Goal: Find specific page/section: Find specific page/section

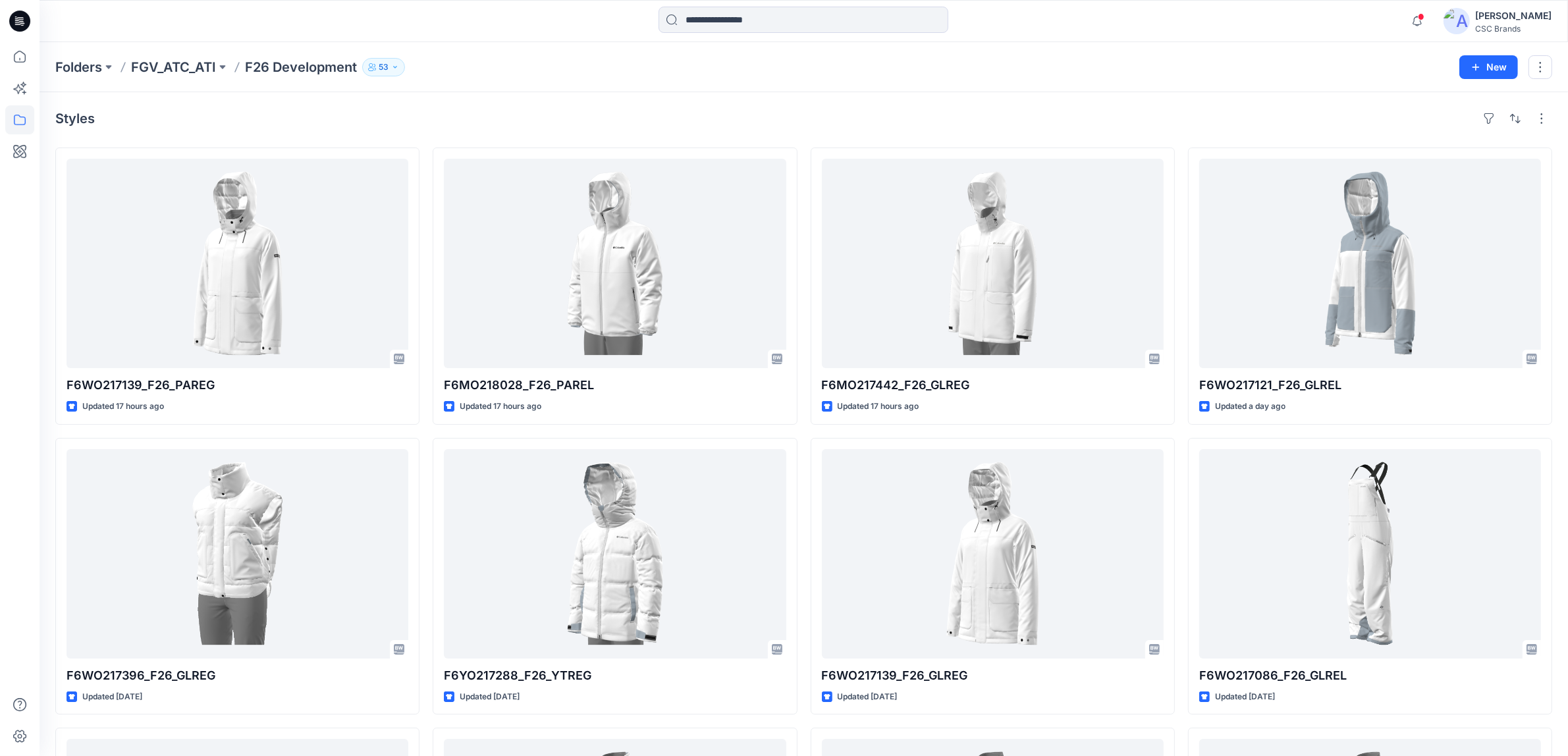
click at [517, 46] on div "Folders FGV_ATC_ATI F26 Development 53 New" at bounding box center [804, 67] width 1529 height 50
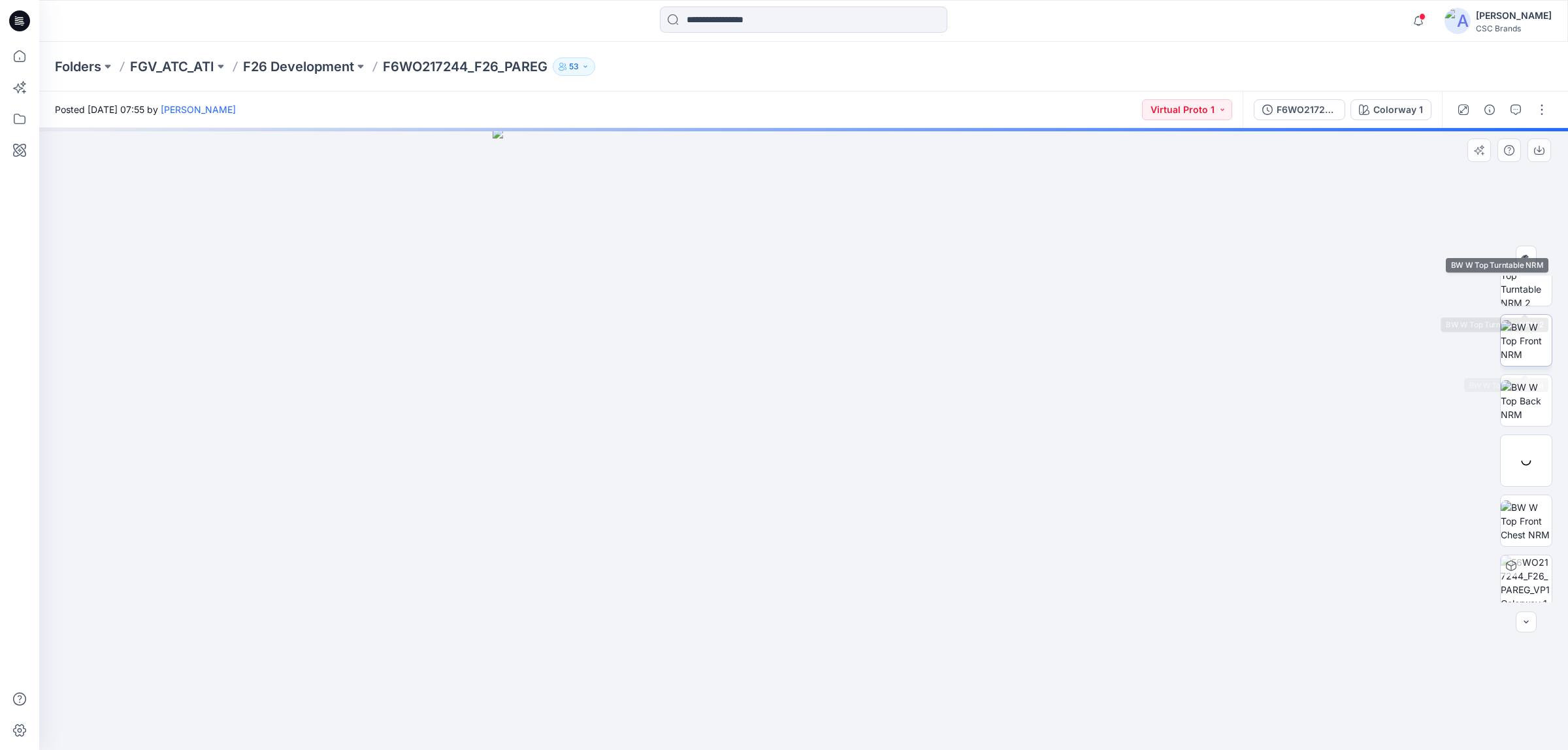
scroll to position [146, 0]
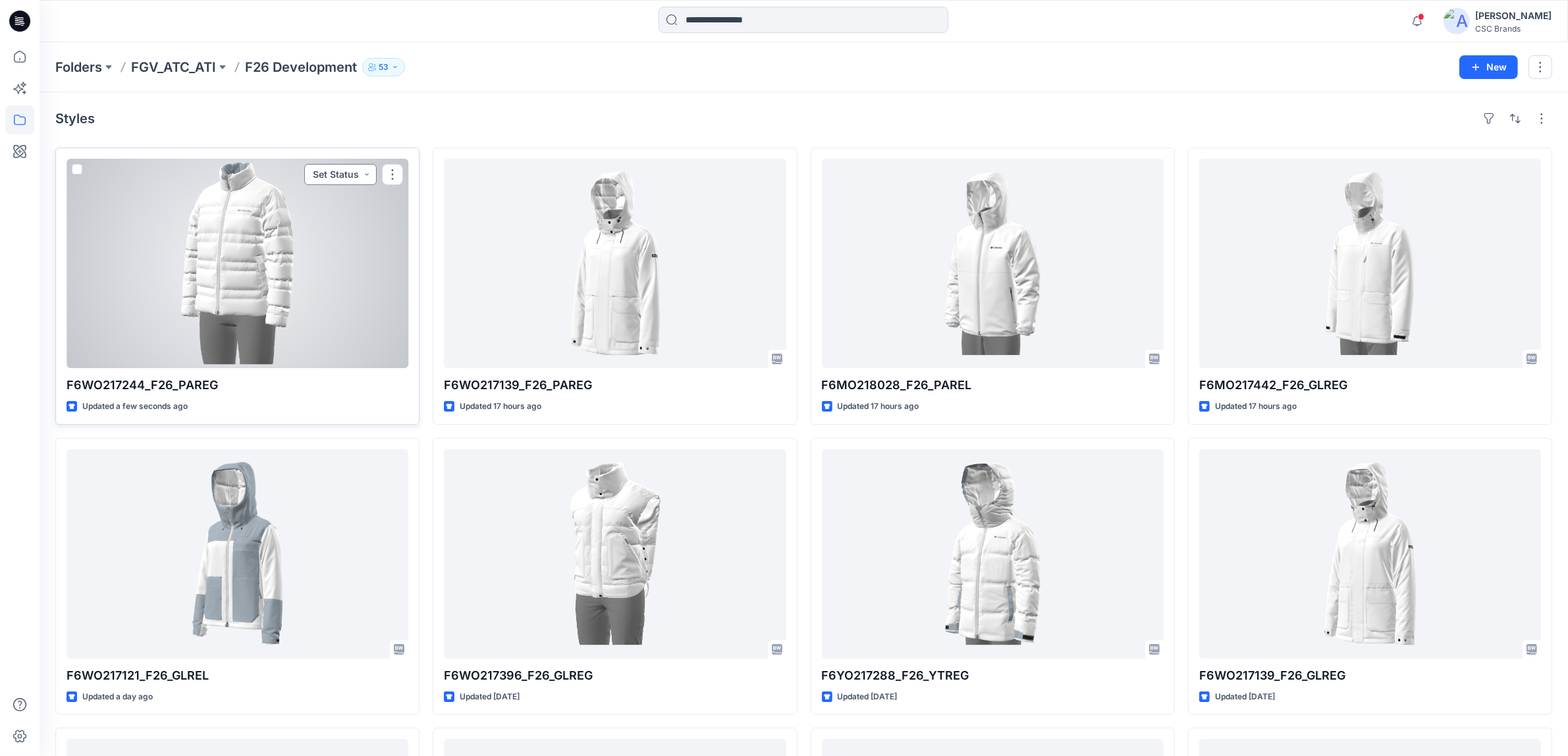
click at [363, 172] on button "Set Status" at bounding box center [341, 174] width 73 height 21
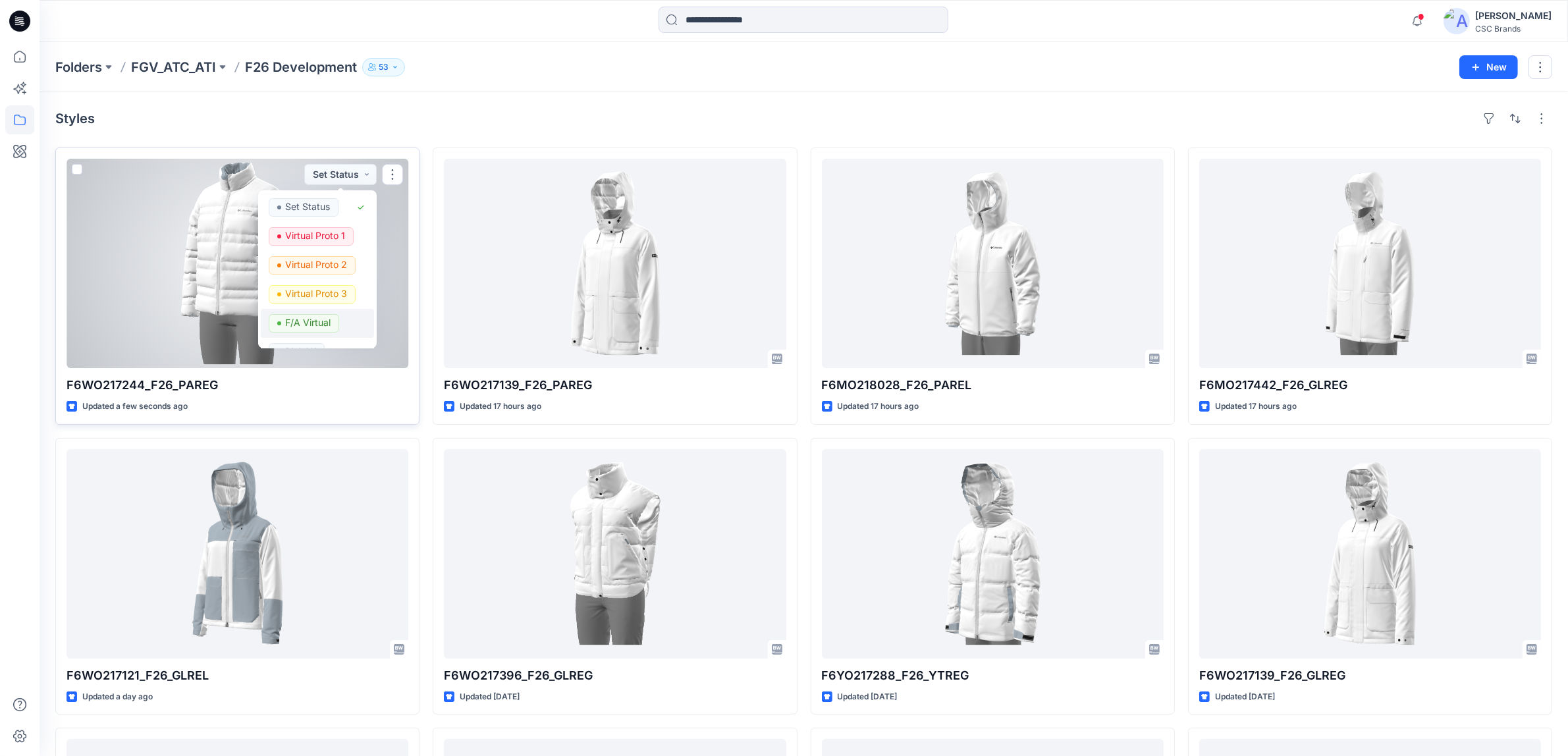
click at [324, 316] on p "F/A Virtual" at bounding box center [308, 322] width 46 height 17
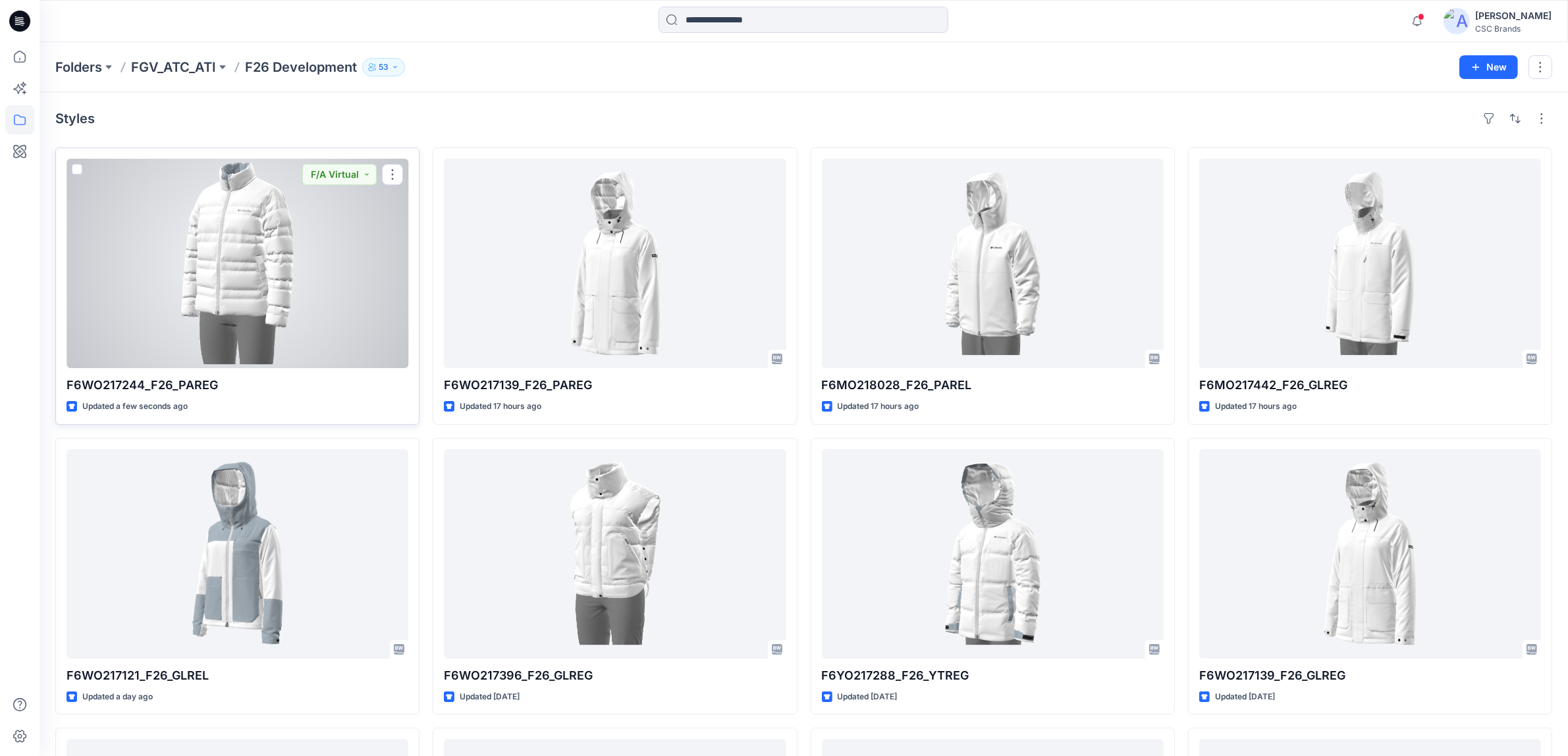
click at [341, 229] on div at bounding box center [237, 263] width 341 height 209
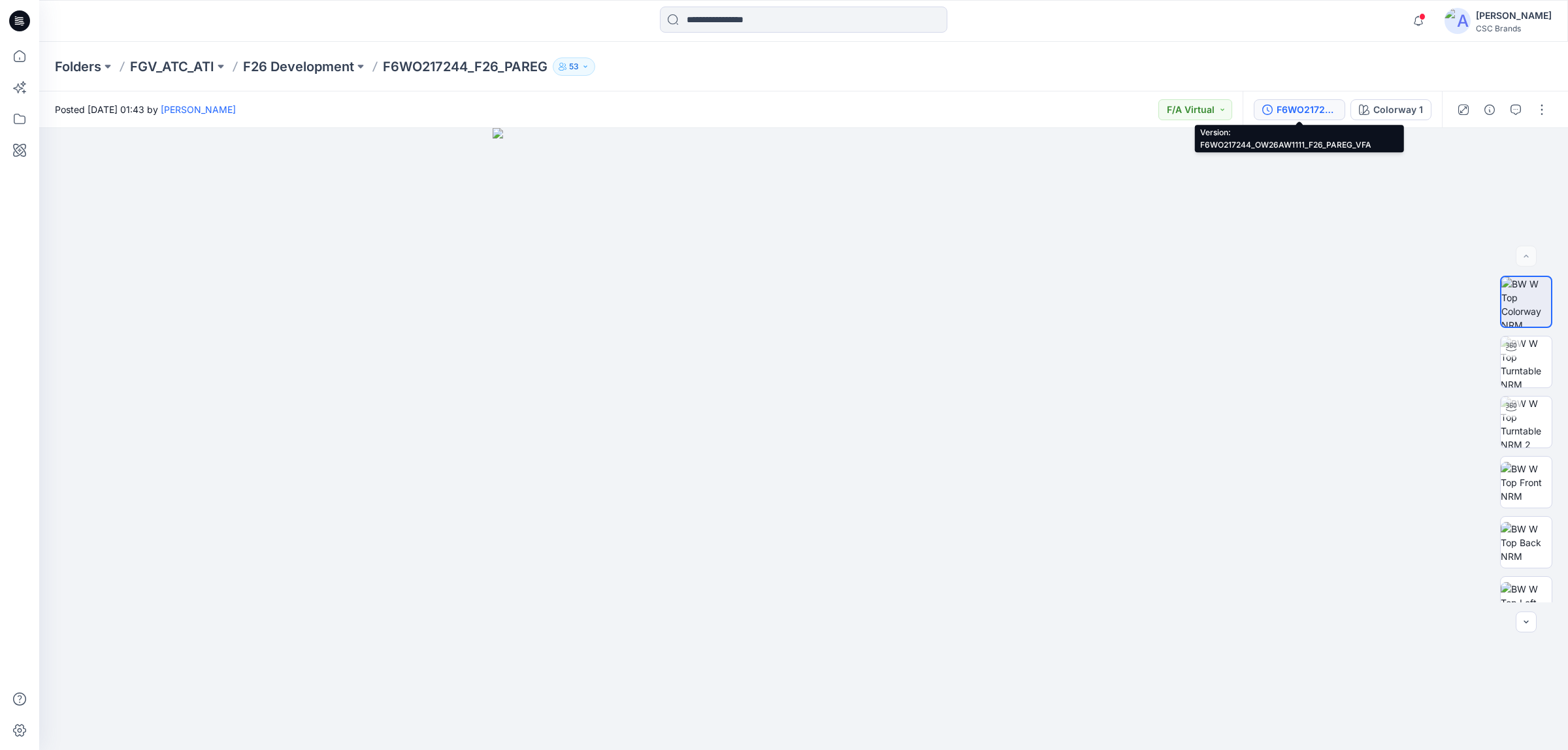
click at [1289, 109] on div "F6WO217244_OW26AW1111_F26_PAREG_VFA" at bounding box center [1306, 109] width 60 height 14
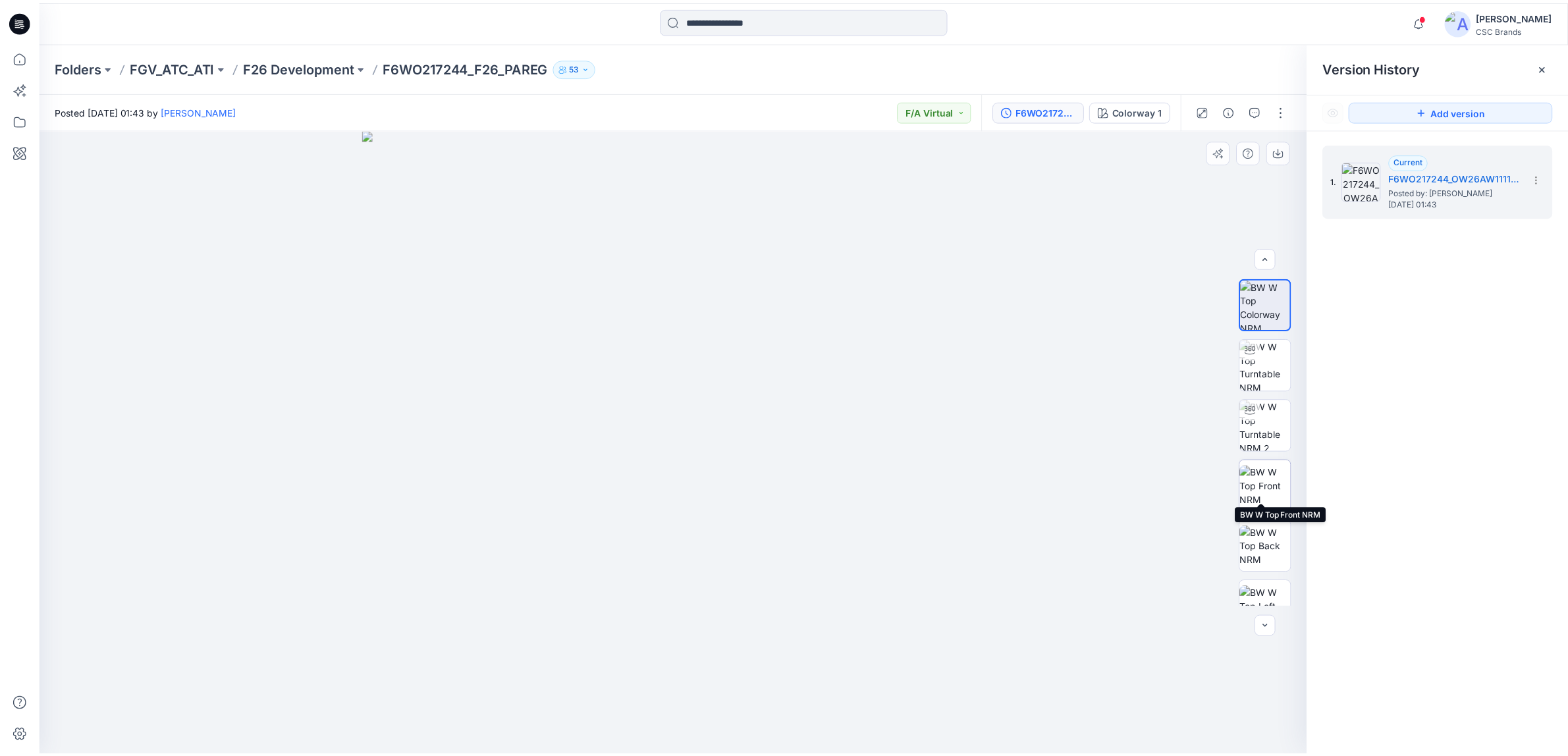
scroll to position [26, 0]
click at [468, 59] on p "F6WO217244_F26_PAREG" at bounding box center [469, 66] width 166 height 18
click at [320, 62] on p "F26 Development" at bounding box center [301, 66] width 112 height 18
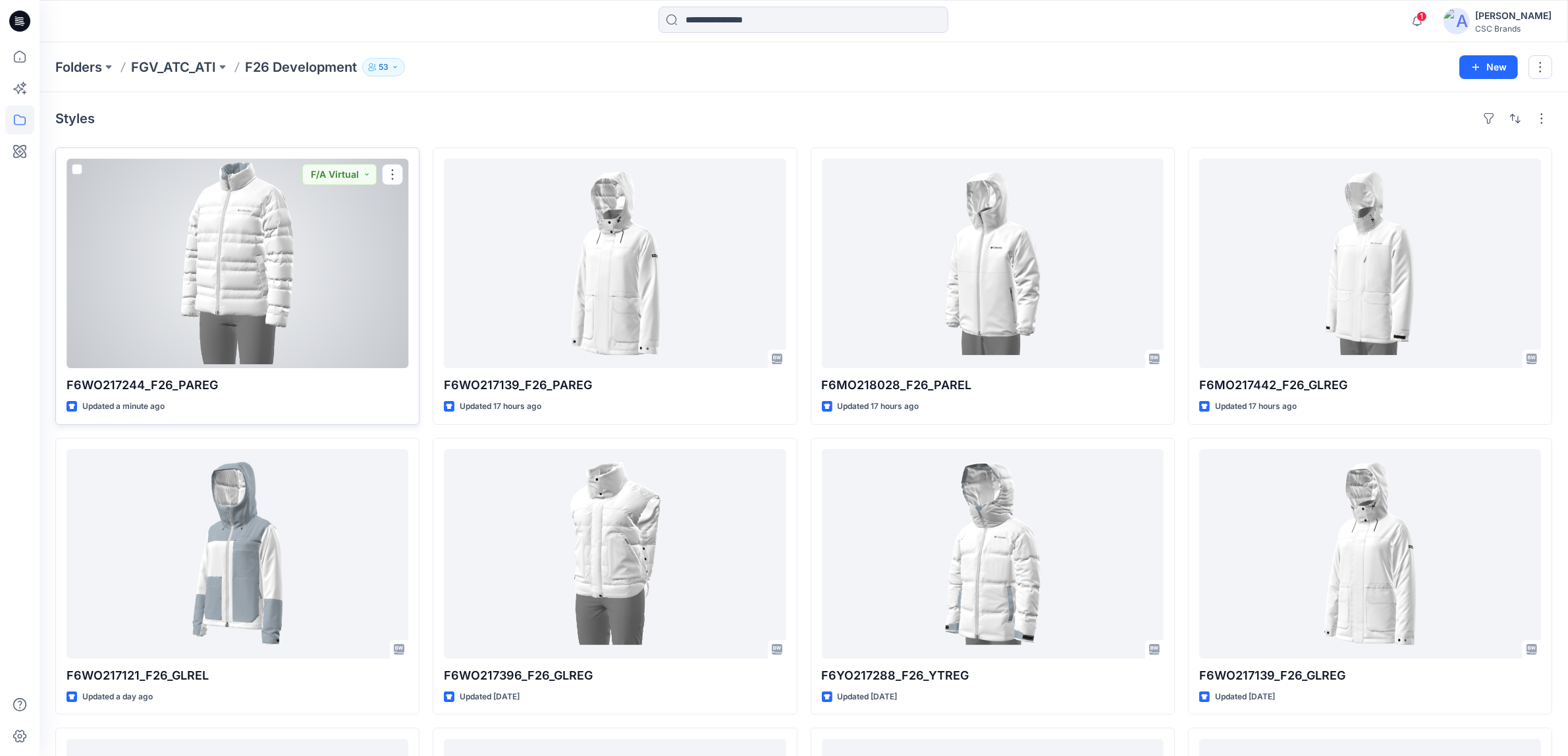
click at [377, 235] on div at bounding box center [237, 263] width 341 height 209
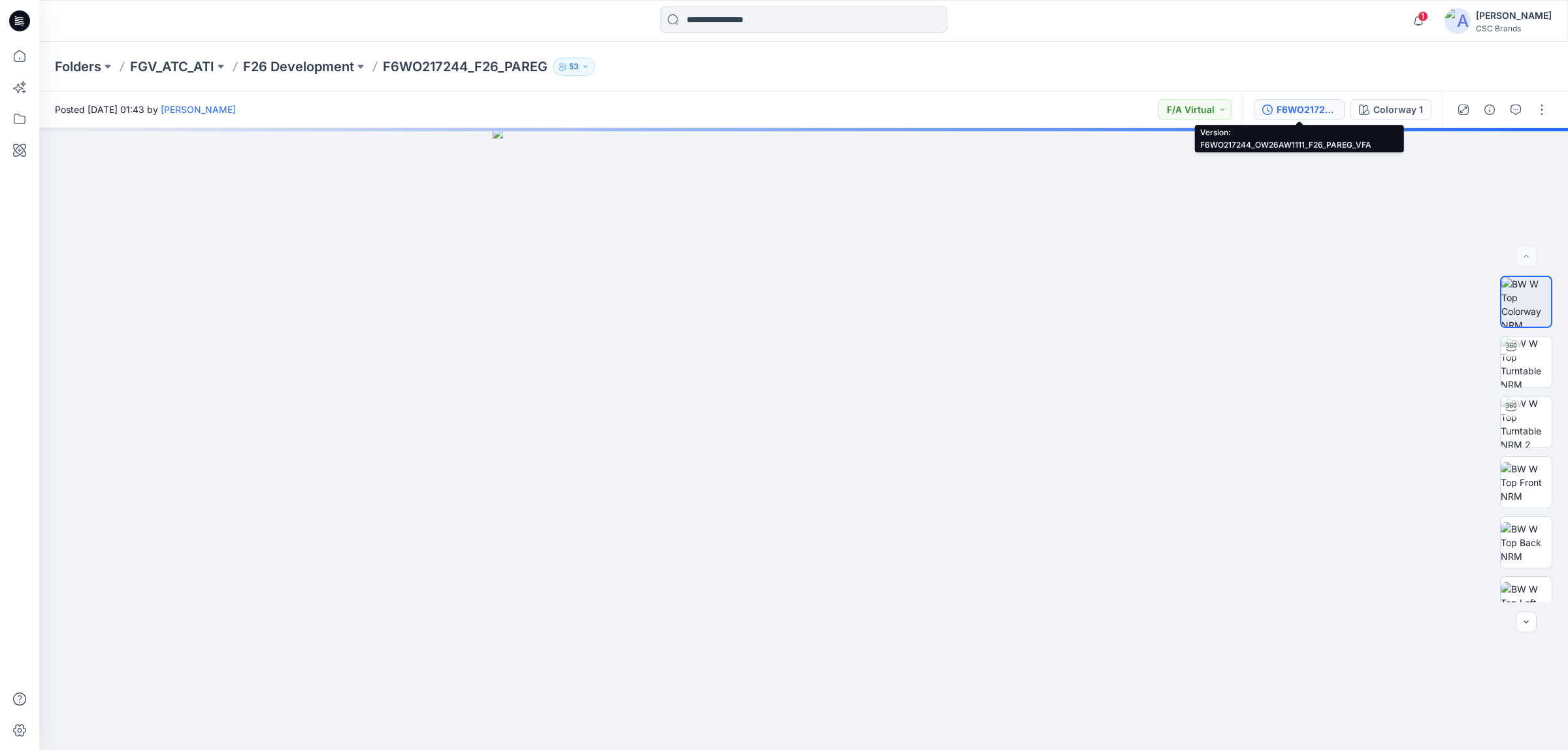
click at [1279, 105] on div "F6WO217244_OW26AW1111_F26_PAREG_VFA" at bounding box center [1306, 109] width 60 height 14
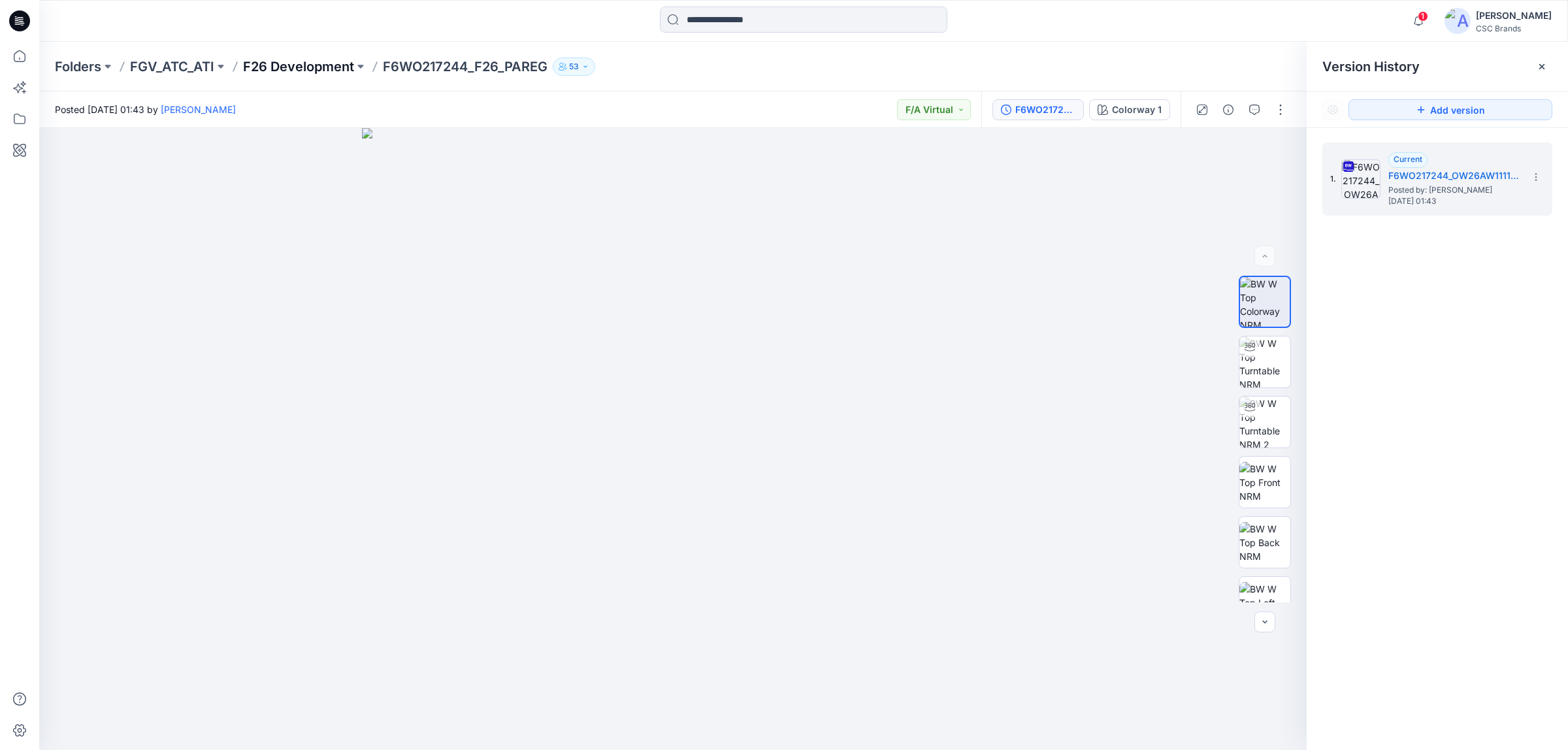
click at [318, 59] on p "F26 Development" at bounding box center [298, 66] width 111 height 18
